Goal: Task Accomplishment & Management: Manage account settings

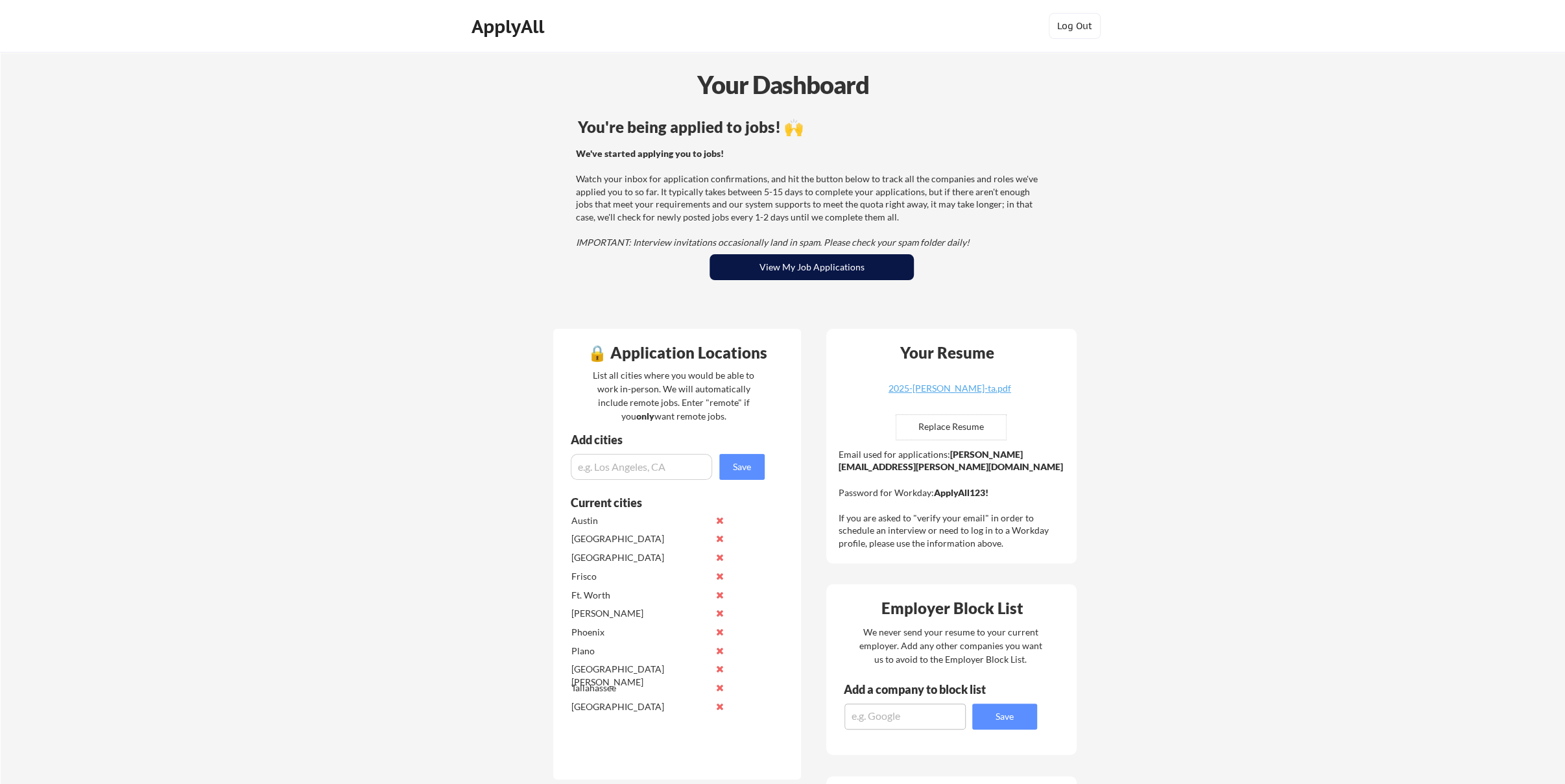
click at [796, 270] on button "View My Job Applications" at bounding box center [811, 267] width 204 height 26
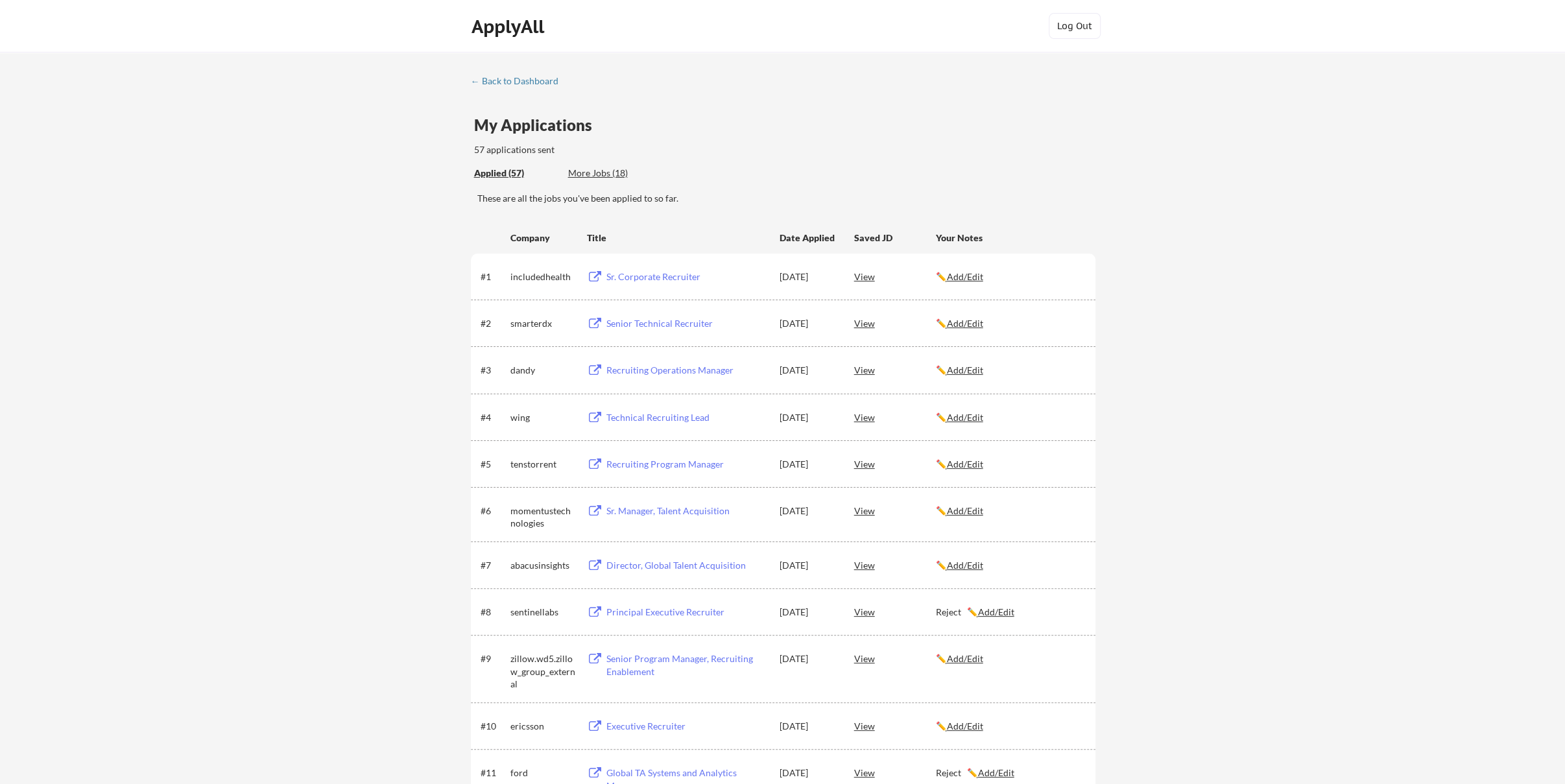
click at [865, 324] on div "View" at bounding box center [895, 323] width 82 height 23
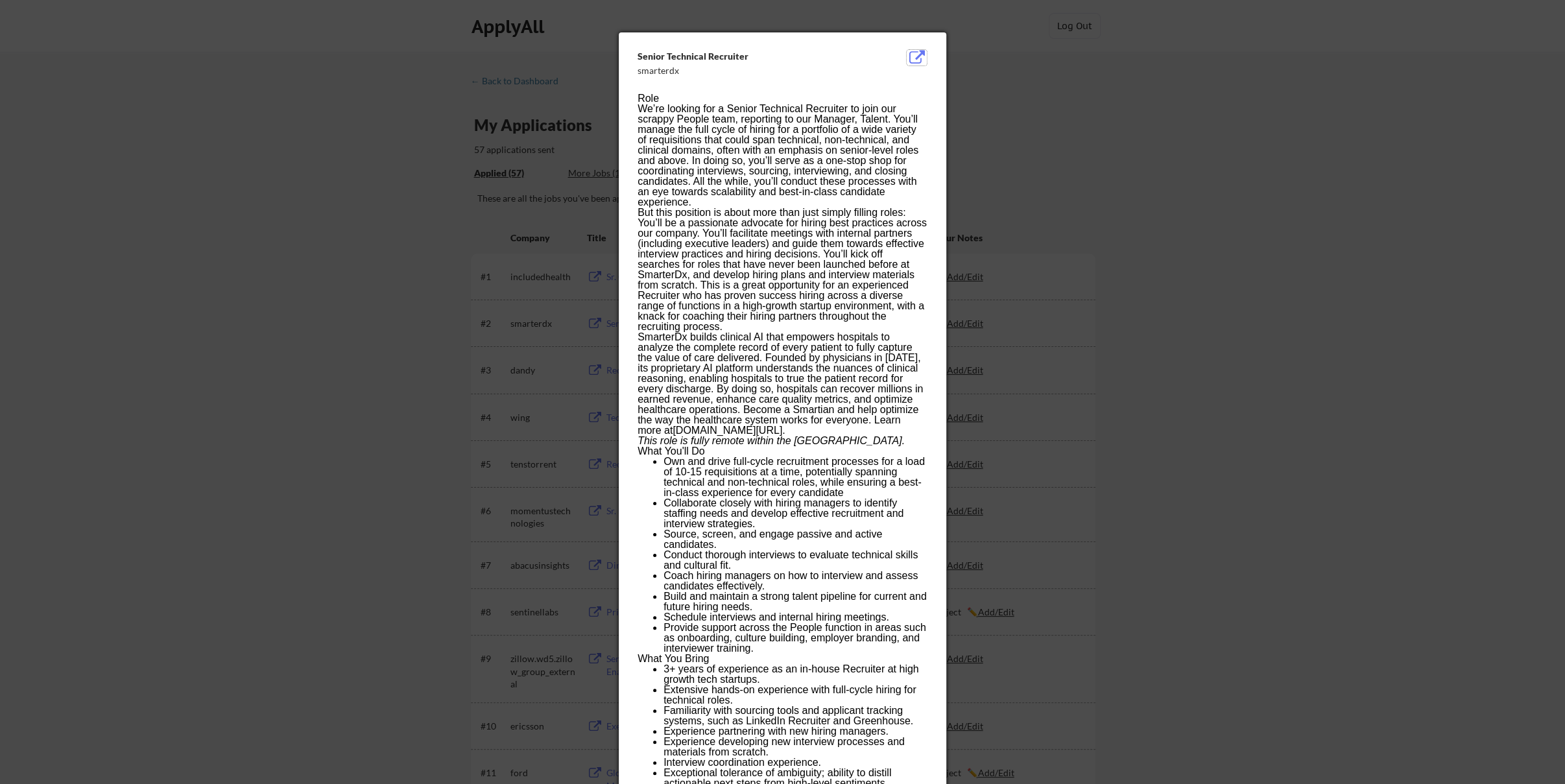
click at [918, 60] on button at bounding box center [916, 57] width 20 height 16
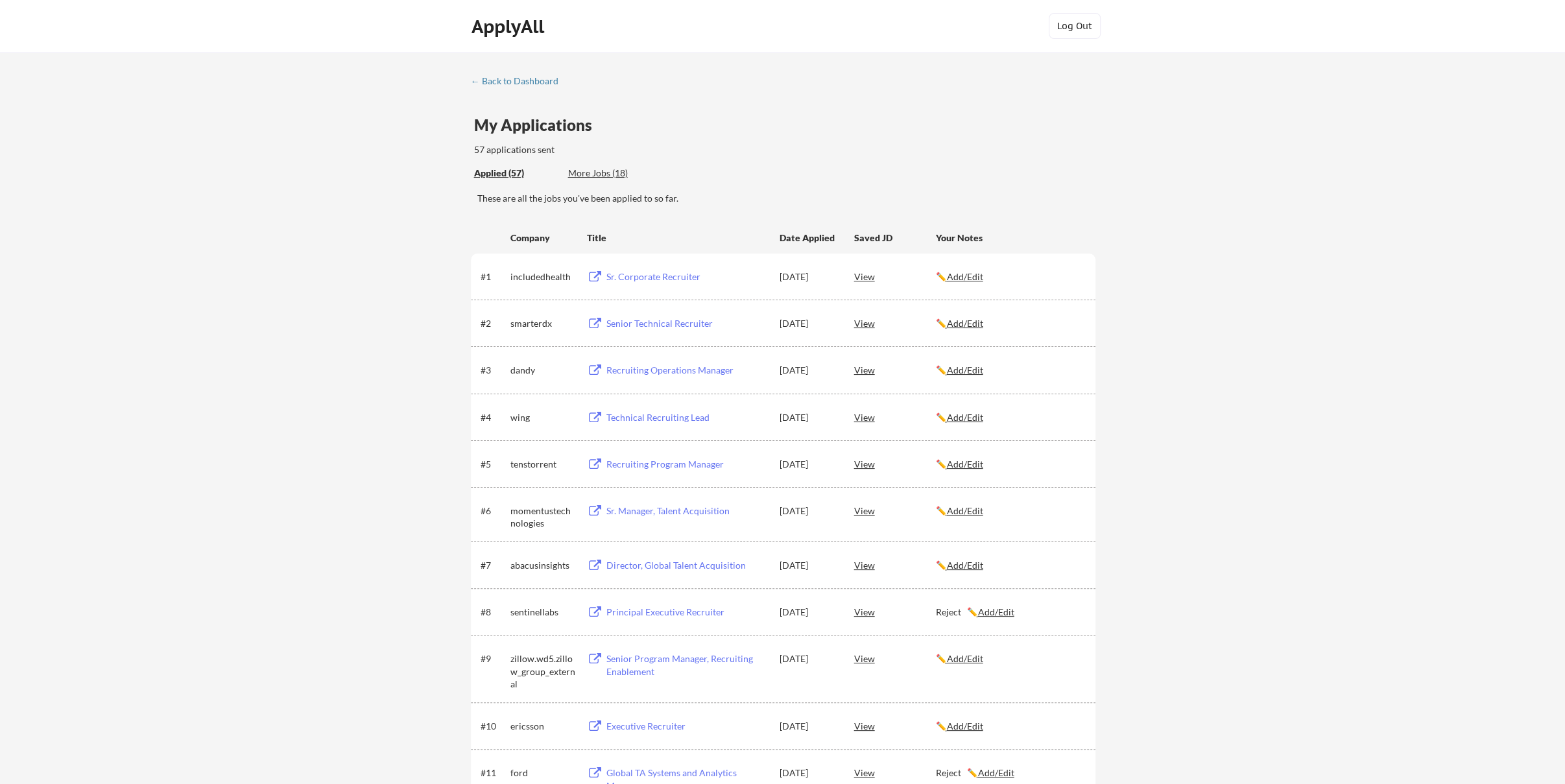
click at [973, 322] on u "Add/Edit" at bounding box center [964, 323] width 36 height 11
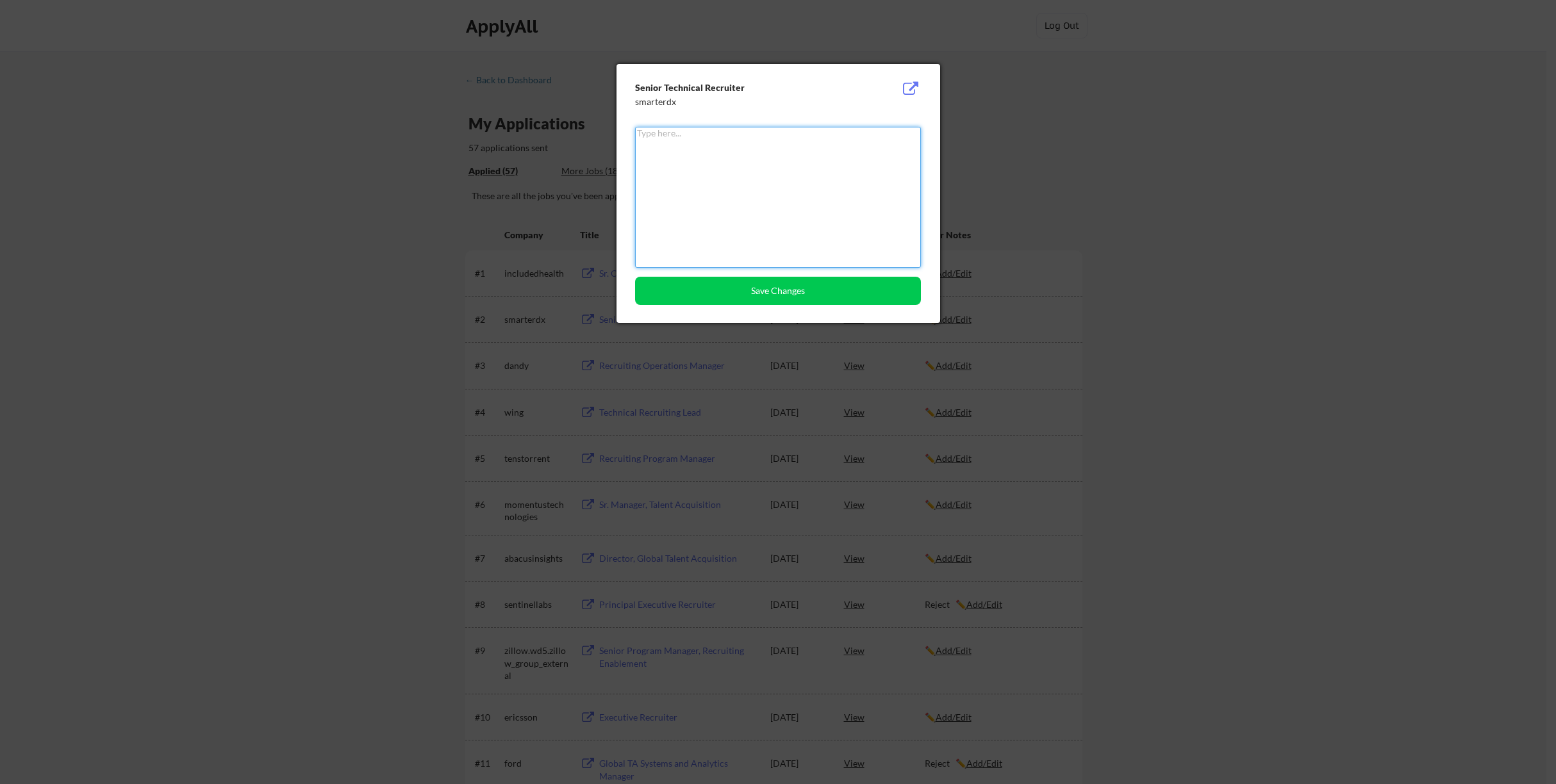
click at [760, 189] on textarea at bounding box center [778, 197] width 286 height 141
type textarea "Reject"
click at [813, 293] on button "Save Changes" at bounding box center [778, 291] width 286 height 28
